Goal: Task Accomplishment & Management: Manage account settings

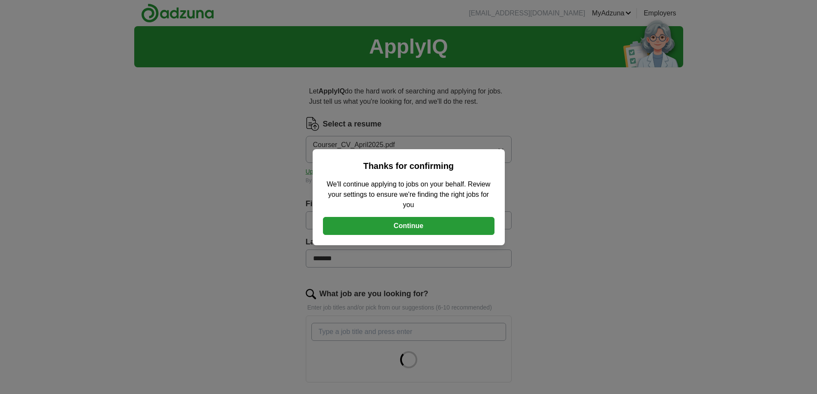
click at [375, 222] on button "Continue" at bounding box center [409, 226] width 172 height 18
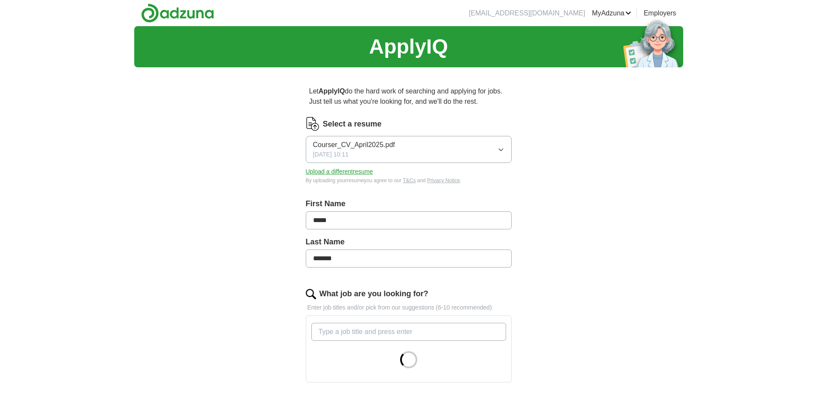
click at [357, 171] on button "Upload a different resume" at bounding box center [339, 171] width 67 height 9
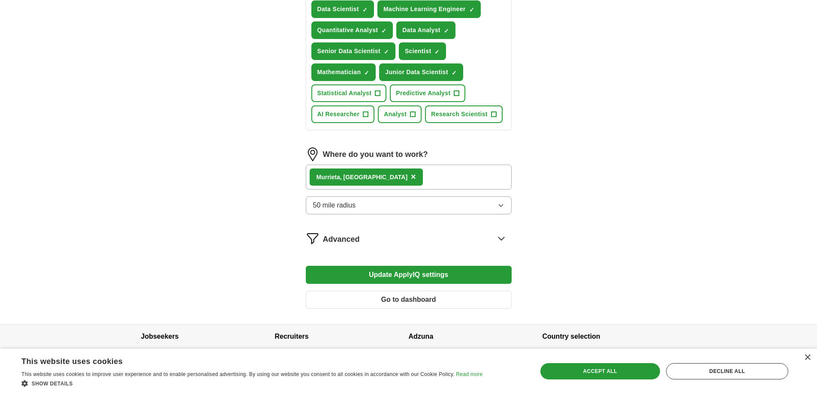
scroll to position [361, 0]
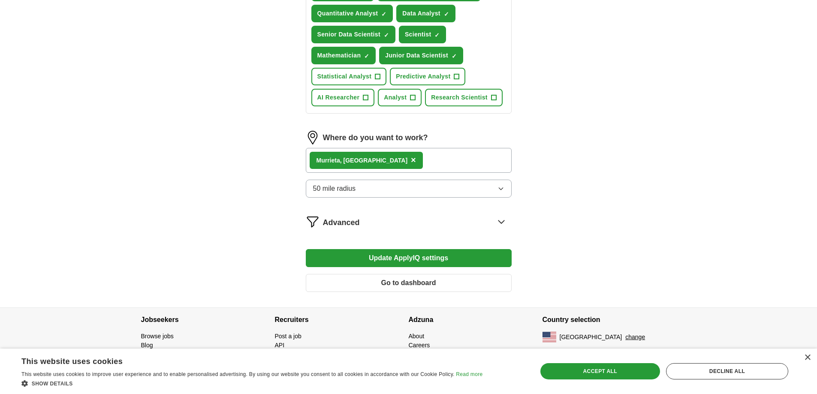
click at [402, 186] on button "50 mile radius" at bounding box center [409, 189] width 206 height 18
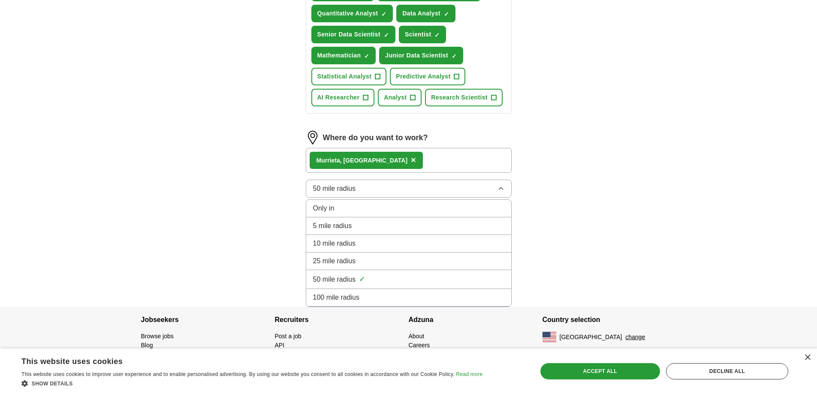
click at [402, 187] on button "50 mile radius" at bounding box center [409, 189] width 206 height 18
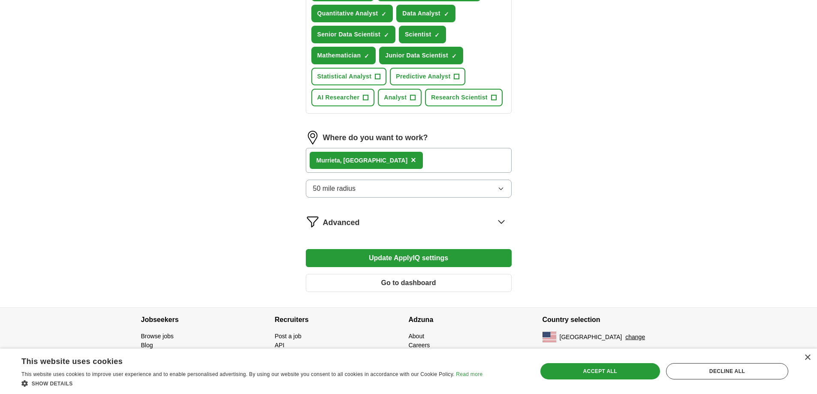
click at [377, 254] on button "Update ApplyIQ settings" at bounding box center [409, 258] width 206 height 18
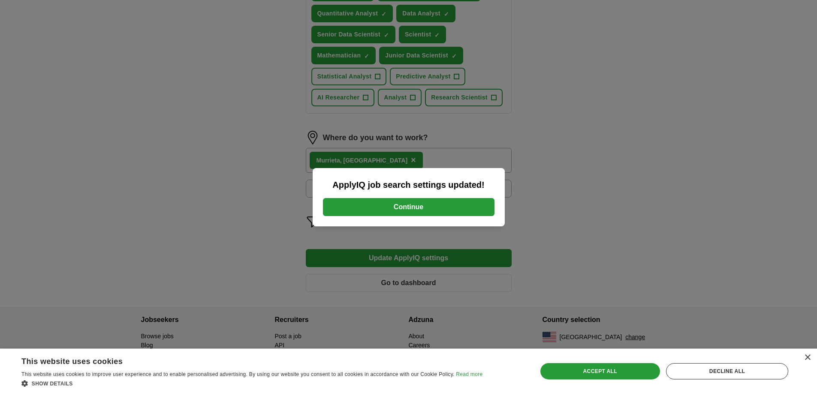
click at [298, 212] on div "ApplyIQ job search settings updated! Continue" at bounding box center [408, 197] width 817 height 394
click at [338, 203] on button "Continue" at bounding box center [409, 207] width 172 height 18
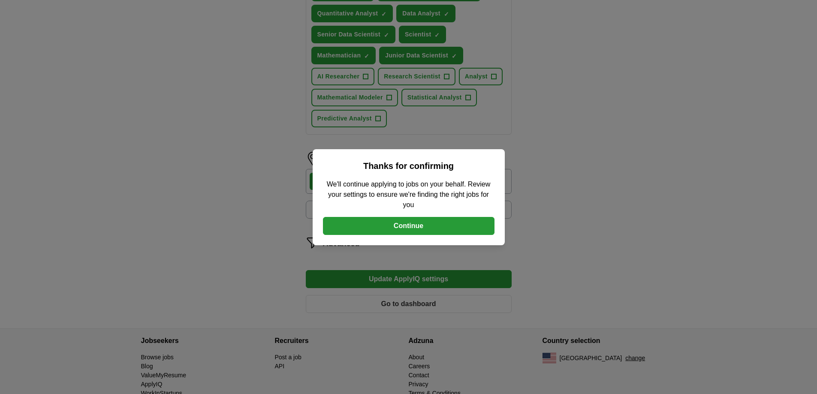
click at [267, 93] on div "Thanks for confirming We'll continue applying to jobs on your behalf. Review yo…" at bounding box center [408, 197] width 817 height 394
click at [398, 225] on button "Continue" at bounding box center [409, 226] width 172 height 18
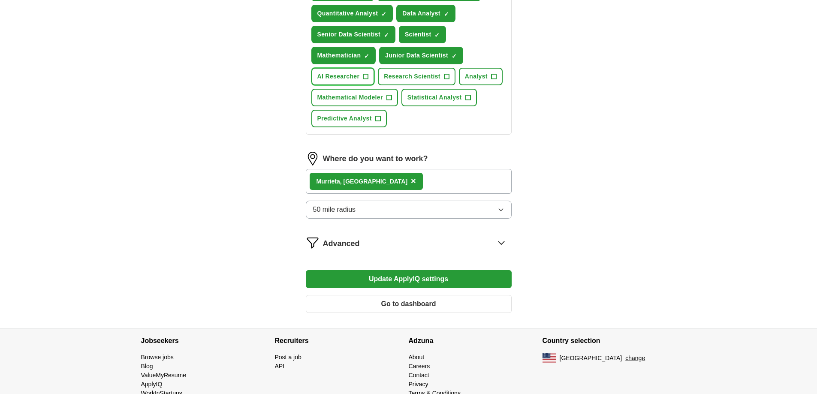
click at [366, 79] on span "+" at bounding box center [365, 76] width 5 height 7
click at [416, 79] on span "Research Scientist" at bounding box center [412, 76] width 57 height 9
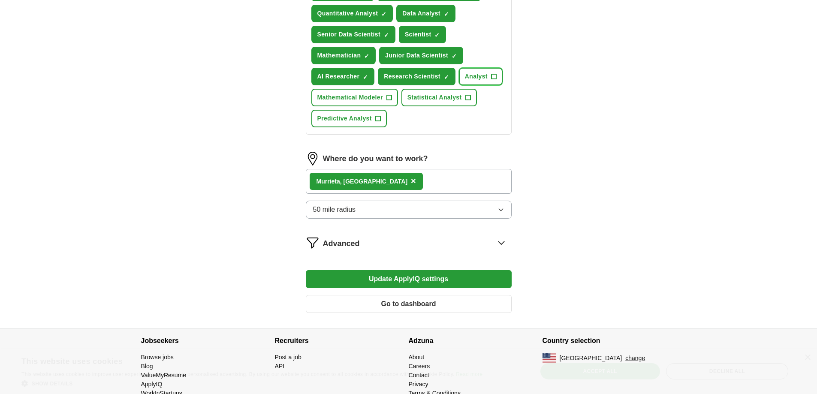
drag, startPoint x: 480, startPoint y: 73, endPoint x: 472, endPoint y: 76, distance: 8.0
click at [480, 73] on span "Analyst" at bounding box center [476, 76] width 23 height 9
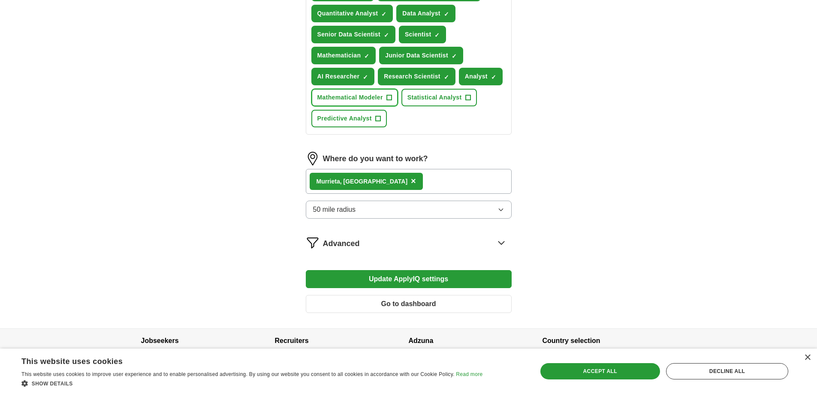
click at [363, 101] on span "Mathematical Modeler" at bounding box center [350, 97] width 66 height 9
click at [354, 118] on span "Predictive Analyst" at bounding box center [344, 118] width 54 height 9
click at [426, 101] on span "Statistical Analyst" at bounding box center [435, 97] width 54 height 9
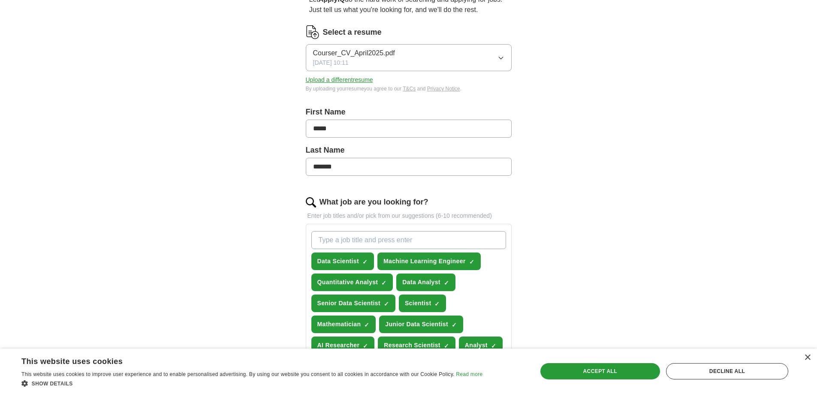
scroll to position [382, 0]
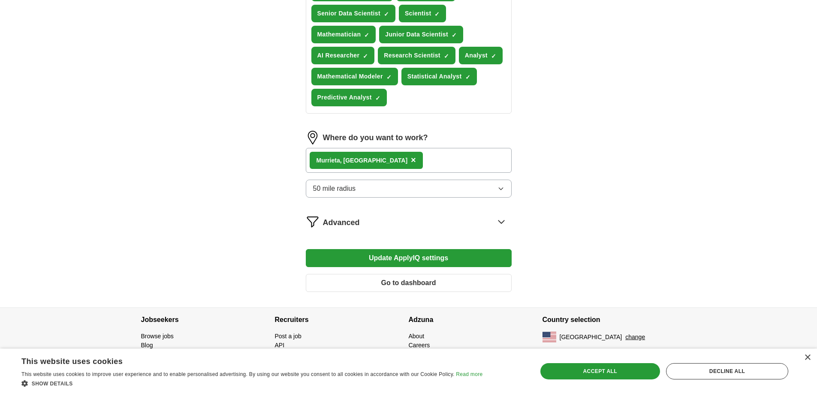
click at [326, 259] on button "Update ApplyIQ settings" at bounding box center [409, 258] width 206 height 18
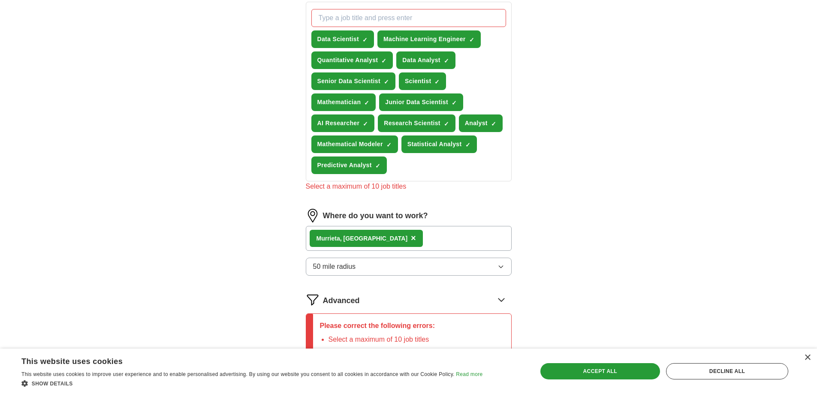
scroll to position [314, 0]
click at [381, 147] on span "Mathematical Modeler" at bounding box center [350, 144] width 66 height 9
click at [0, 0] on span "×" at bounding box center [0, 0] width 0 height 0
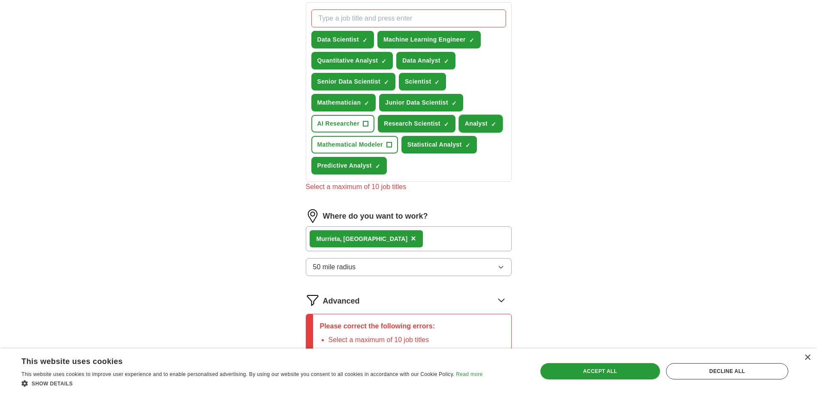
click at [481, 122] on span "Analyst" at bounding box center [476, 123] width 23 height 9
click at [464, 141] on button "Statistical Analyst ✓ ×" at bounding box center [440, 145] width 76 height 18
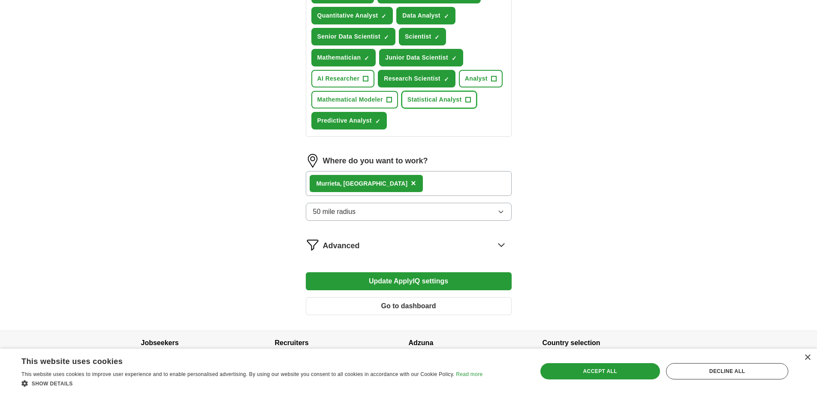
scroll to position [377, 0]
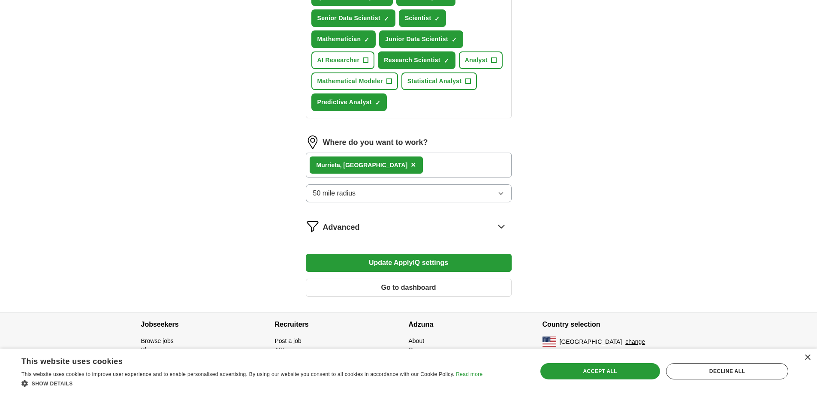
click at [443, 263] on button "Update ApplyIQ settings" at bounding box center [409, 263] width 206 height 18
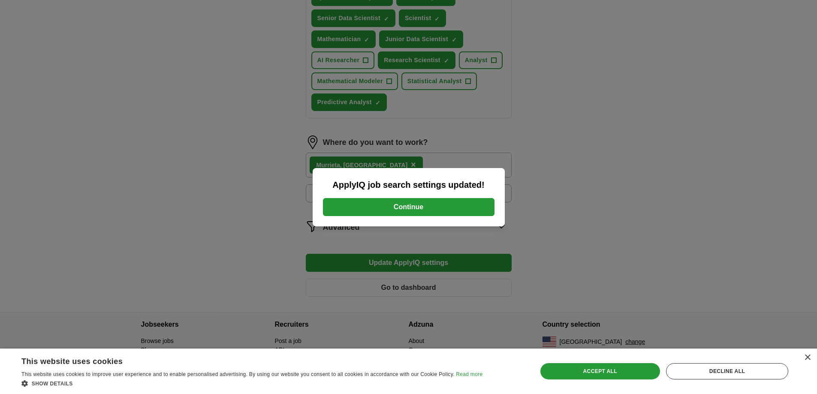
click at [375, 202] on button "Continue" at bounding box center [409, 207] width 172 height 18
